Goal: Task Accomplishment & Management: Complete application form

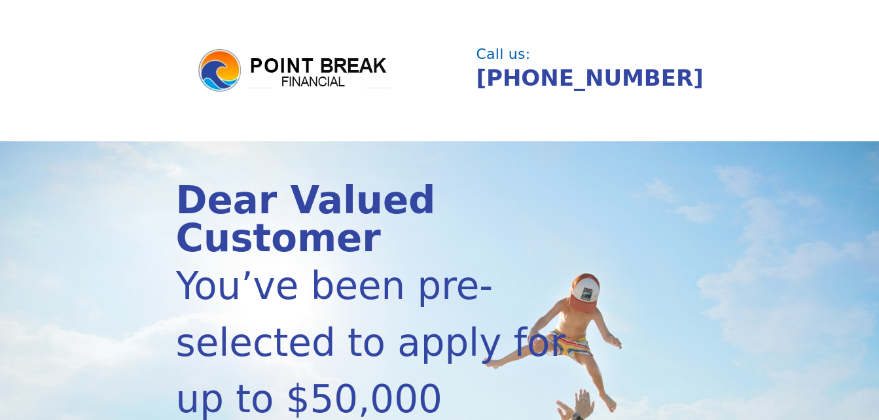
scroll to position [367, 0]
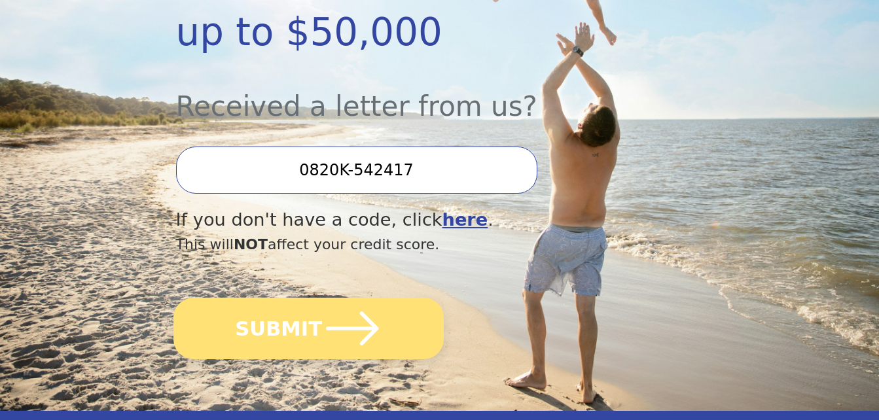
click at [301, 298] on button "SUBMIT" at bounding box center [308, 329] width 270 height 62
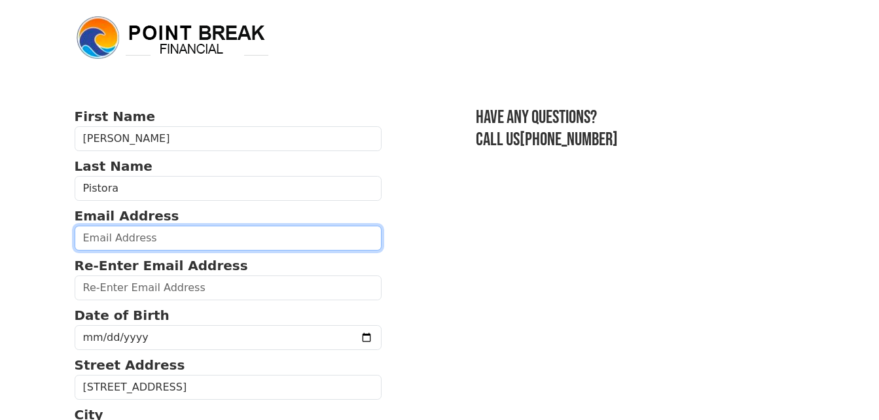
click at [259, 237] on input "email" at bounding box center [229, 238] width 308 height 25
type input "[EMAIL_ADDRESS][DOMAIN_NAME]"
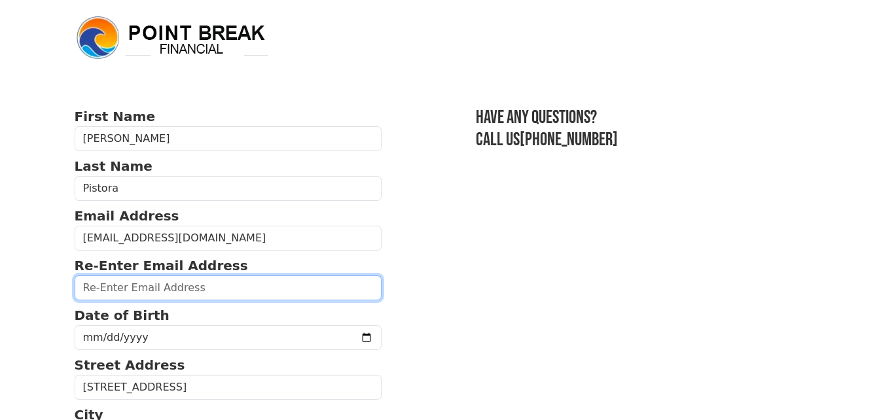
type input "[EMAIL_ADDRESS][DOMAIN_NAME]"
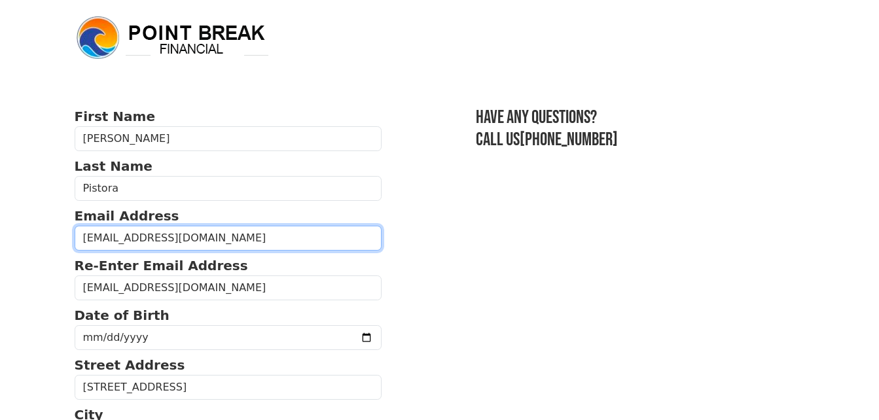
type input "(141) 523-4045"
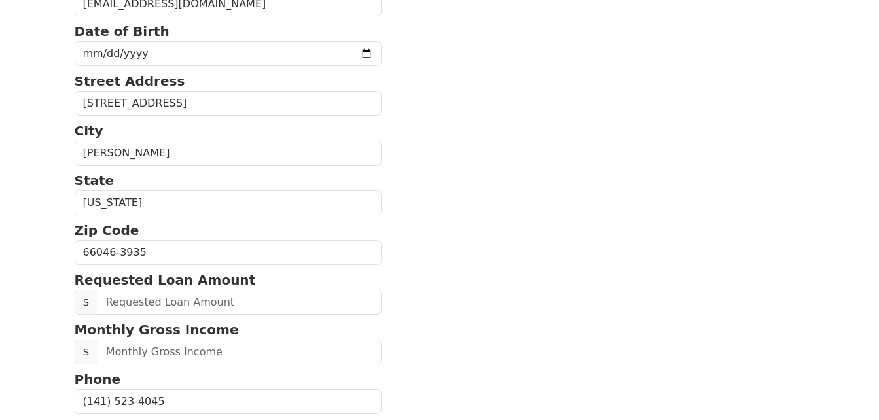
scroll to position [476, 0]
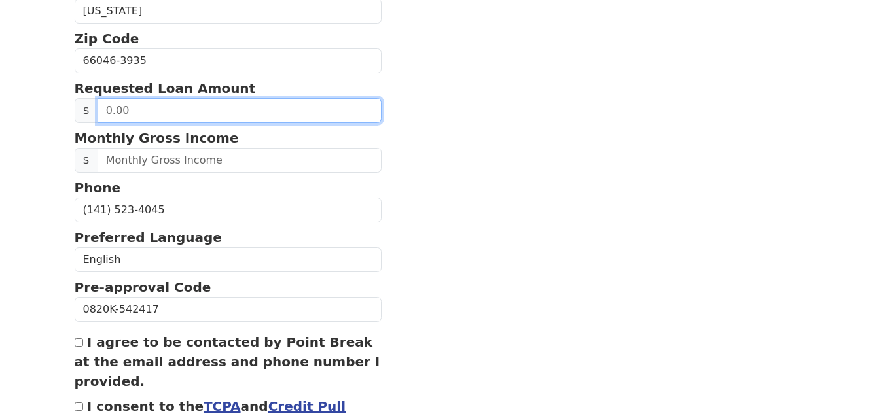
click at [260, 103] on input "text" at bounding box center [240, 110] width 285 height 25
type input "5,000.00"
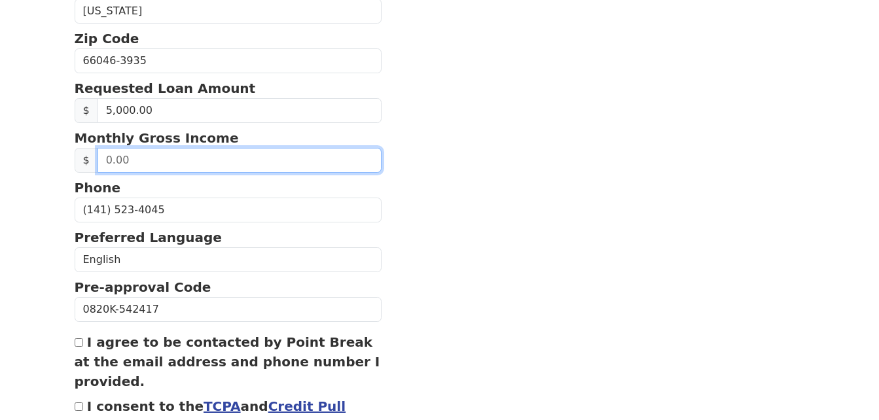
click at [242, 162] on input "text" at bounding box center [240, 160] width 285 height 25
type input "4,000.00"
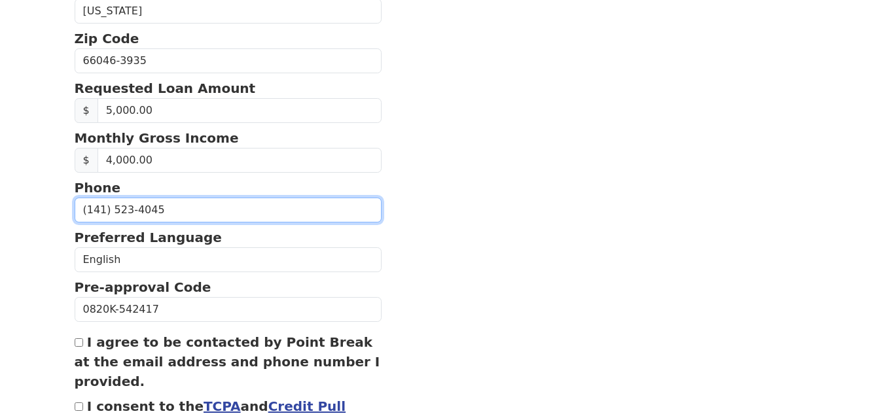
click at [192, 199] on input "(141) 523-4045" at bounding box center [229, 210] width 308 height 25
type input "(1__) ___-____"
type input "[PHONE_NUMBER]"
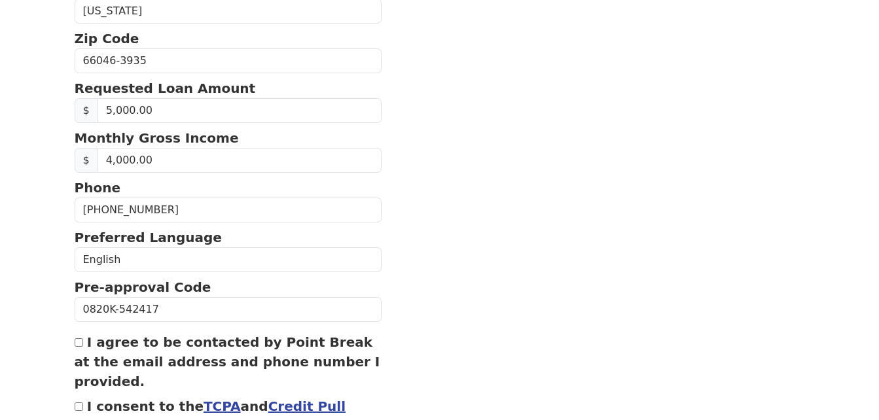
click at [78, 342] on input "I agree to be contacted by Point Break at the email address and phone number I …" at bounding box center [79, 342] width 9 height 9
checkbox input "true"
click at [77, 410] on input "I consent to the TCPA and Credit Pull Consent" at bounding box center [79, 407] width 9 height 9
checkbox input "true"
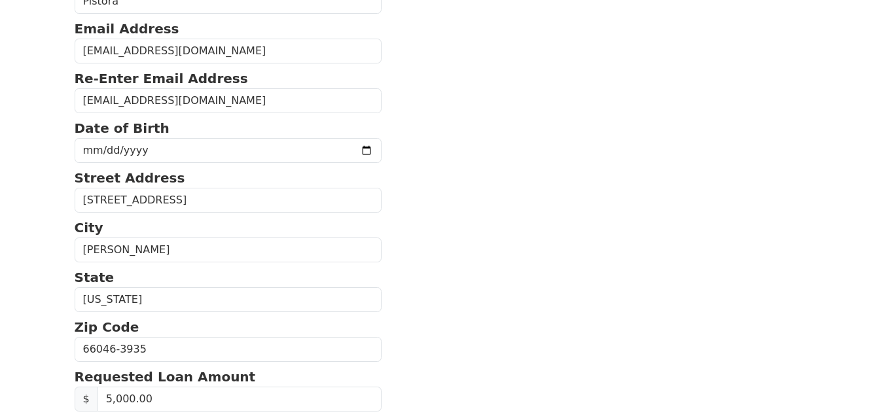
scroll to position [175, 0]
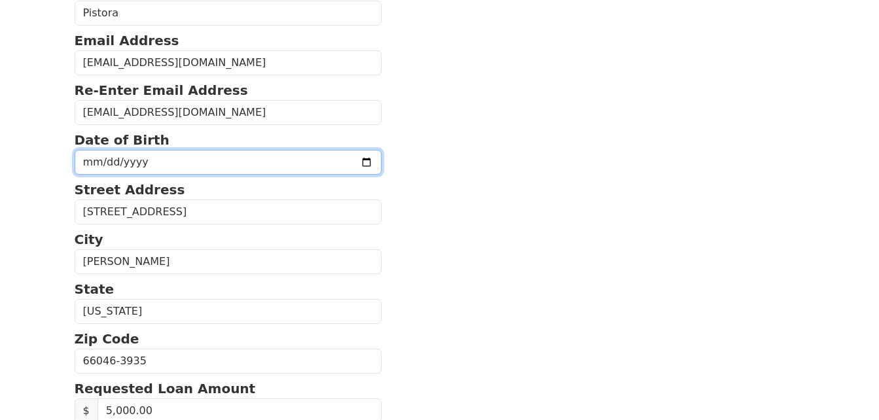
click at [336, 164] on input "date" at bounding box center [229, 162] width 308 height 25
click at [152, 160] on input "date" at bounding box center [229, 162] width 308 height 25
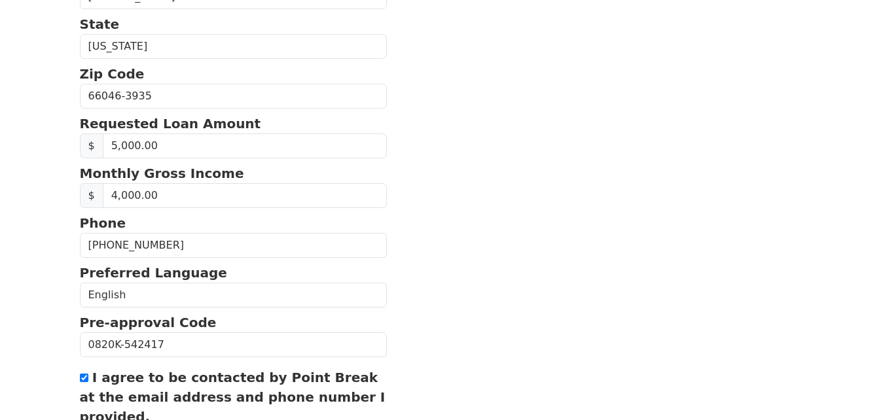
scroll to position [581, 0]
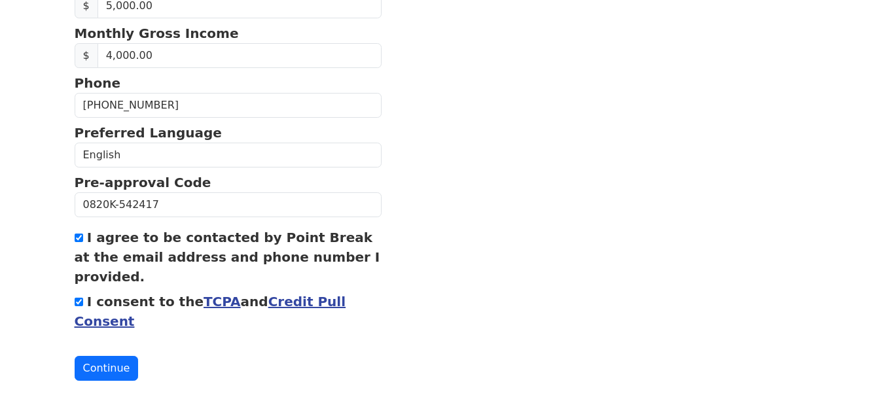
click at [300, 307] on link "Credit Pull Consent" at bounding box center [211, 311] width 272 height 35
